Goal: Task Accomplishment & Management: Manage account settings

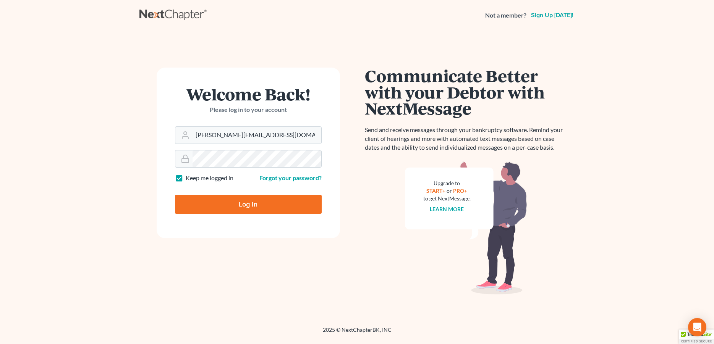
type input "[PERSON_NAME][EMAIL_ADDRESS][DOMAIN_NAME]"
click at [222, 199] on input "Log In" at bounding box center [248, 204] width 147 height 19
type input "Thinking..."
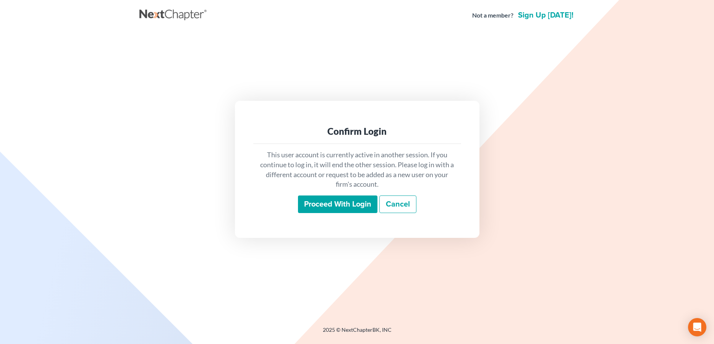
click at [330, 201] on input "Proceed with login" at bounding box center [337, 205] width 79 height 18
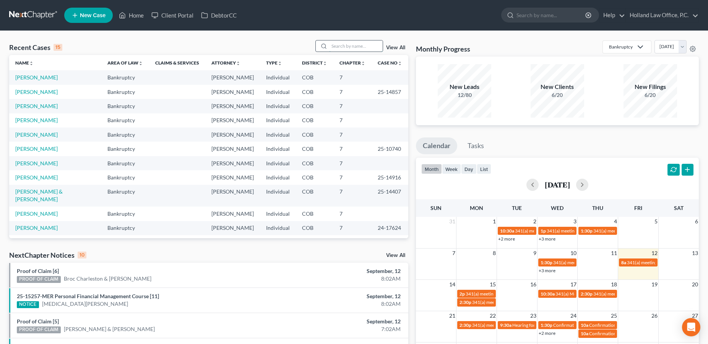
click at [373, 47] on input "search" at bounding box center [355, 45] width 53 height 11
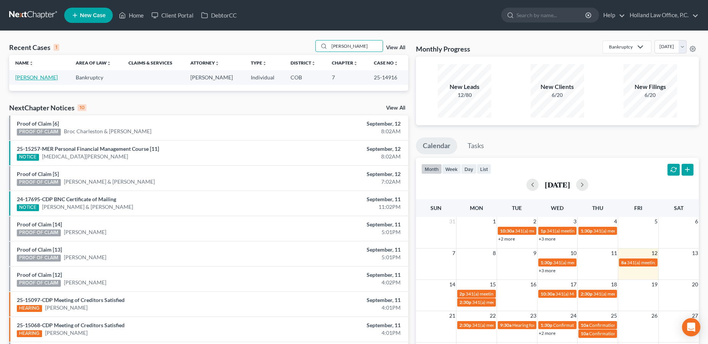
type input "Michelle peterson"
click at [18, 79] on link "Peterson, Michelle" at bounding box center [36, 77] width 42 height 6
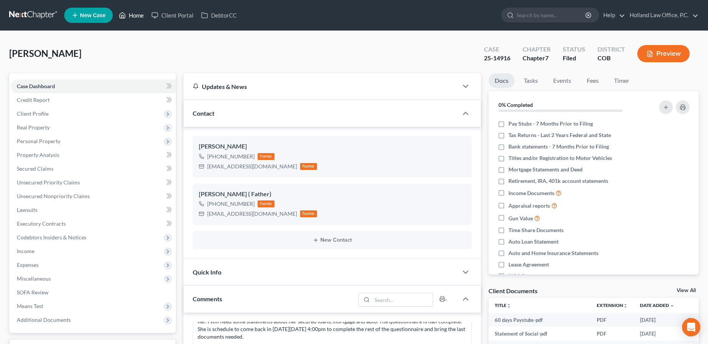
click at [130, 15] on link "Home" at bounding box center [131, 15] width 32 height 14
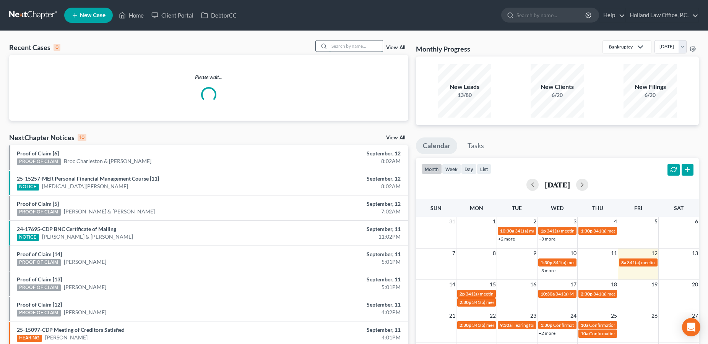
click at [354, 45] on input "search" at bounding box center [355, 45] width 53 height 11
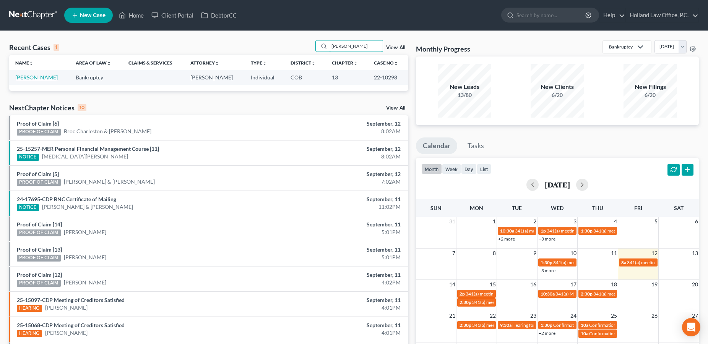
type input "Morphis"
click at [36, 78] on link "Morphis, Dominique" at bounding box center [36, 77] width 42 height 6
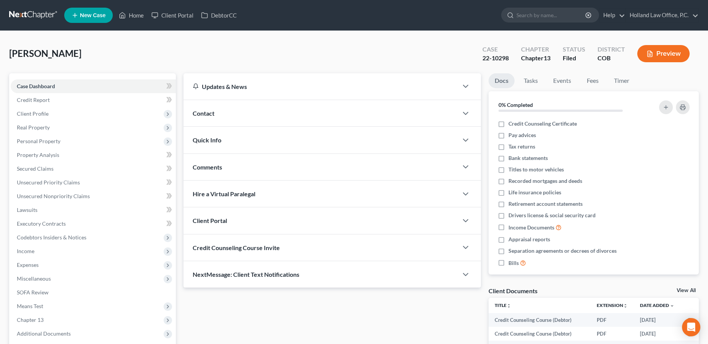
click at [239, 108] on div "Contact" at bounding box center [320, 113] width 274 height 26
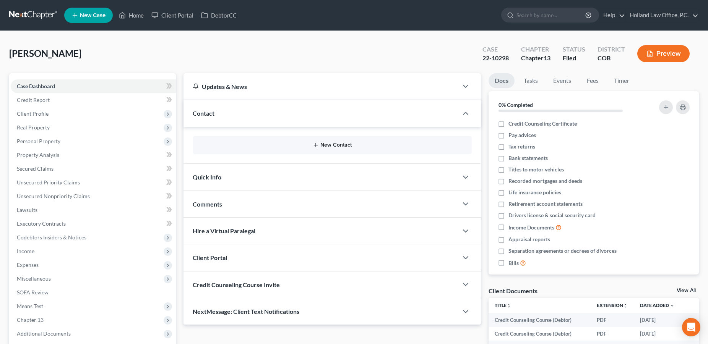
click at [303, 144] on button "New Contact" at bounding box center [332, 145] width 267 height 6
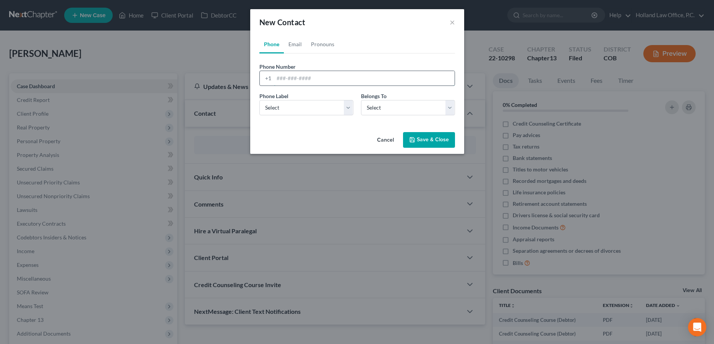
paste input "(970) 381-4423 ("
type input "(970) 381-4423 ("
click at [259, 100] on select "Select Mobile Home Work Other" at bounding box center [306, 107] width 94 height 15
select select "1"
click option "Home" at bounding box center [0, 0] width 0 height 0
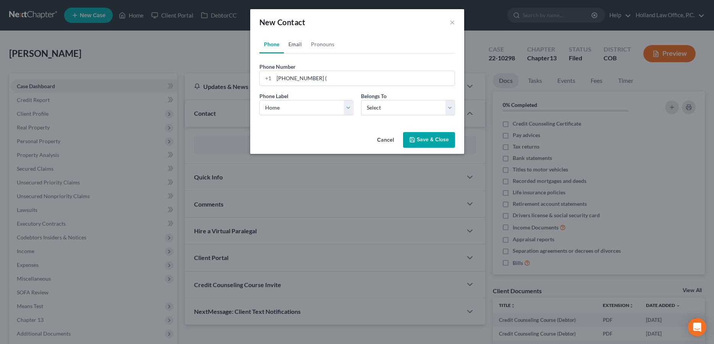
click at [302, 45] on link "Email" at bounding box center [295, 44] width 23 height 18
paste input "dmorphis777@hotmail.com"
type input "dmorphis777@hotmail.com"
click at [259, 100] on select "Select Home Work Other" at bounding box center [306, 107] width 94 height 15
select select "0"
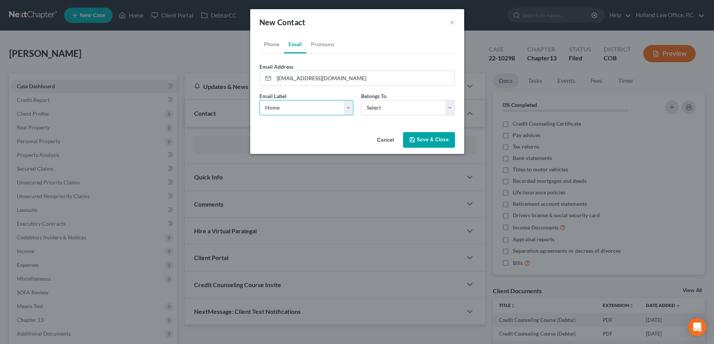
click option "Home" at bounding box center [0, 0] width 0 height 0
click at [413, 140] on polyline "button" at bounding box center [412, 141] width 3 height 2
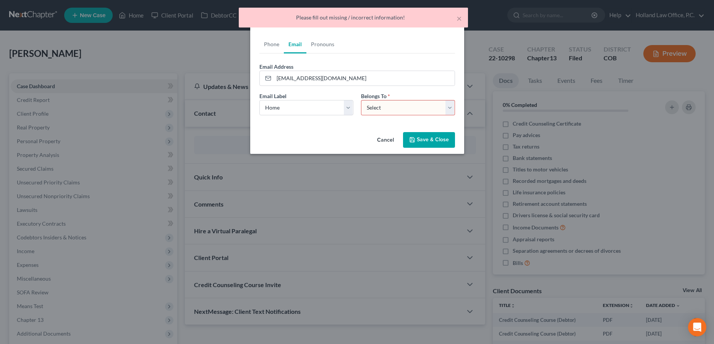
click at [361, 100] on select "Select Client Other" at bounding box center [408, 107] width 94 height 15
select select "0"
click option "Client" at bounding box center [0, 0] width 0 height 0
click at [415, 142] on icon "button" at bounding box center [412, 140] width 6 height 6
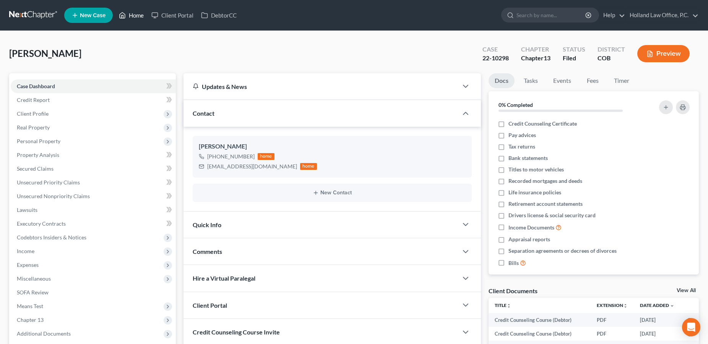
click at [136, 18] on link "Home" at bounding box center [131, 15] width 32 height 14
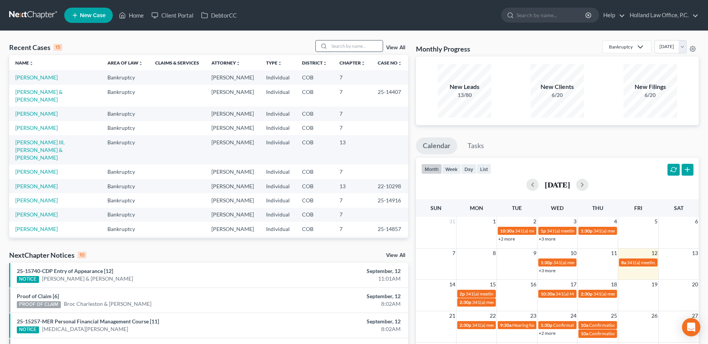
click at [346, 48] on input "search" at bounding box center [355, 45] width 53 height 11
click at [45, 94] on link "Juarez, Israel & Misty" at bounding box center [38, 96] width 47 height 14
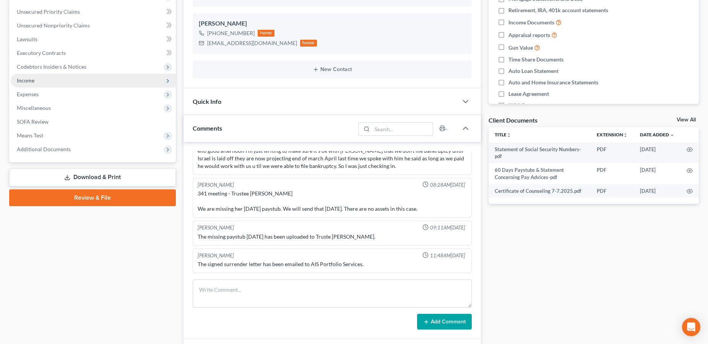
scroll to position [302, 0]
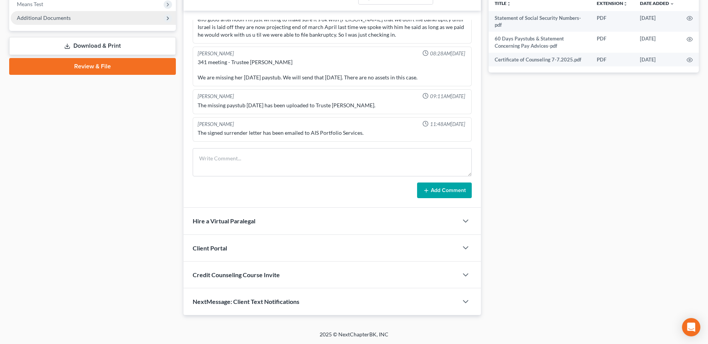
click at [59, 19] on span "Additional Documents" at bounding box center [44, 18] width 54 height 6
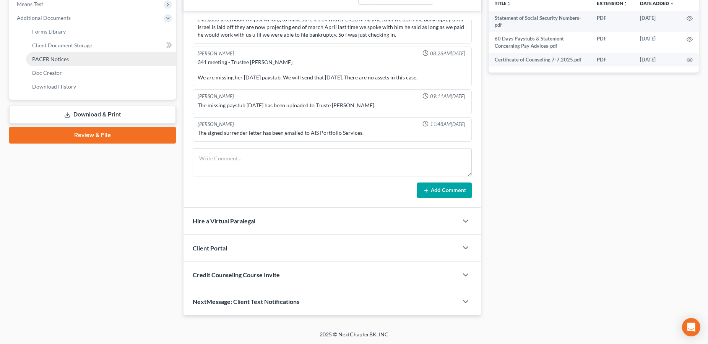
click at [63, 62] on link "PACER Notices" at bounding box center [101, 59] width 150 height 14
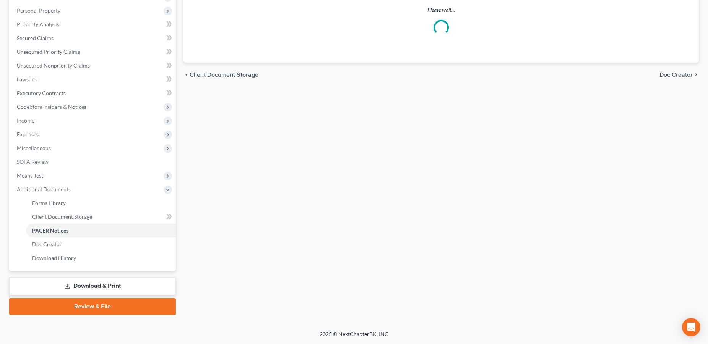
scroll to position [130, 0]
